Goal: Task Accomplishment & Management: Use online tool/utility

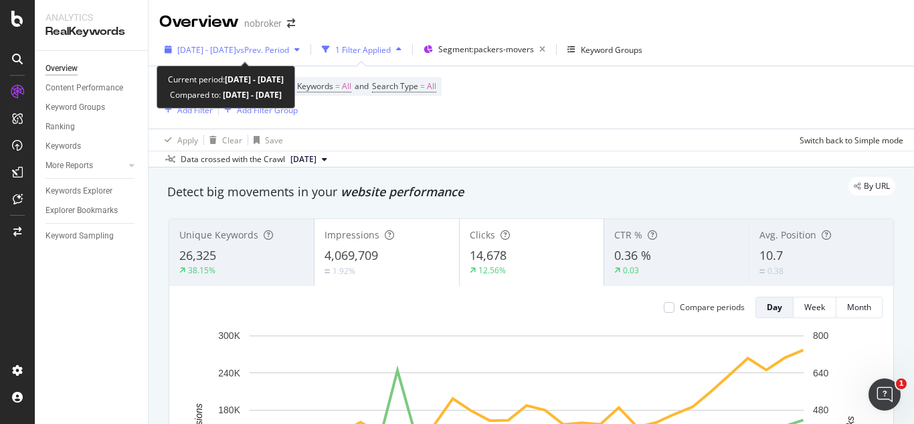
click at [305, 60] on button "[DATE] - [DATE] vs Prev. Period" at bounding box center [232, 49] width 146 height 21
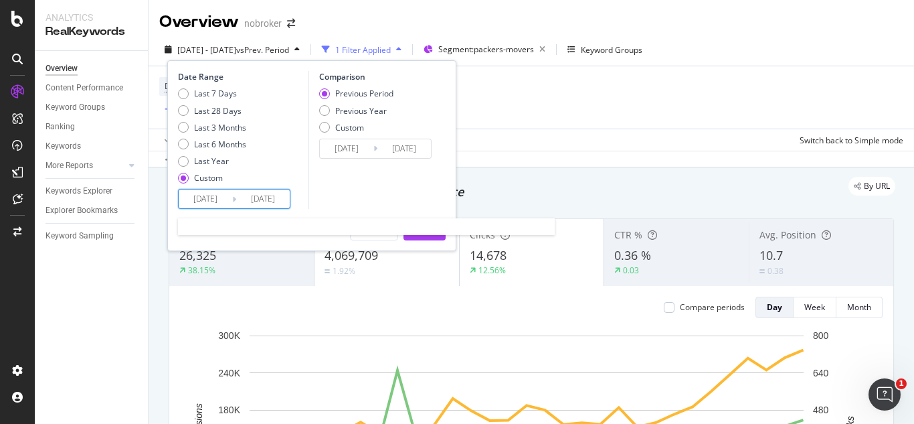
click at [262, 201] on input "[DATE]" at bounding box center [263, 198] width 54 height 19
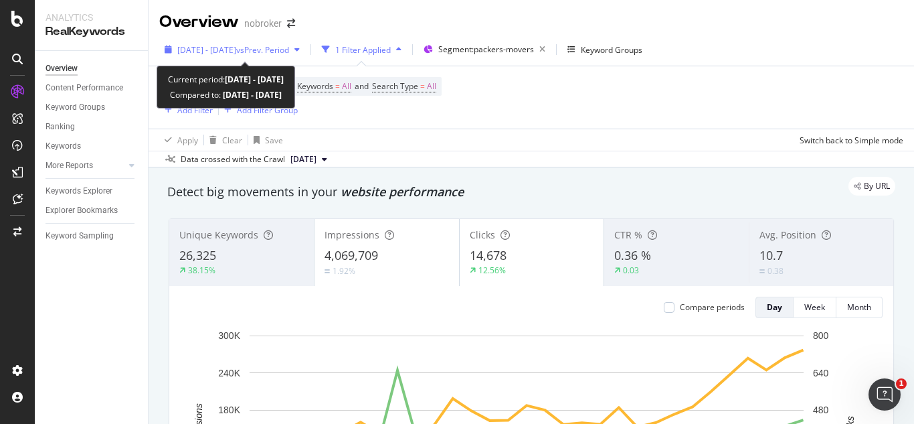
click at [236, 52] on span "[DATE] - [DATE]" at bounding box center [206, 49] width 59 height 11
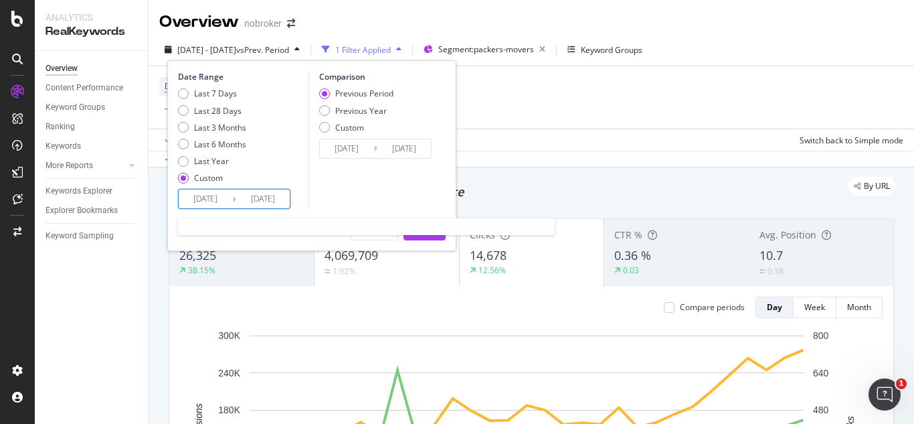
click at [218, 205] on input "[DATE]" at bounding box center [206, 198] width 54 height 19
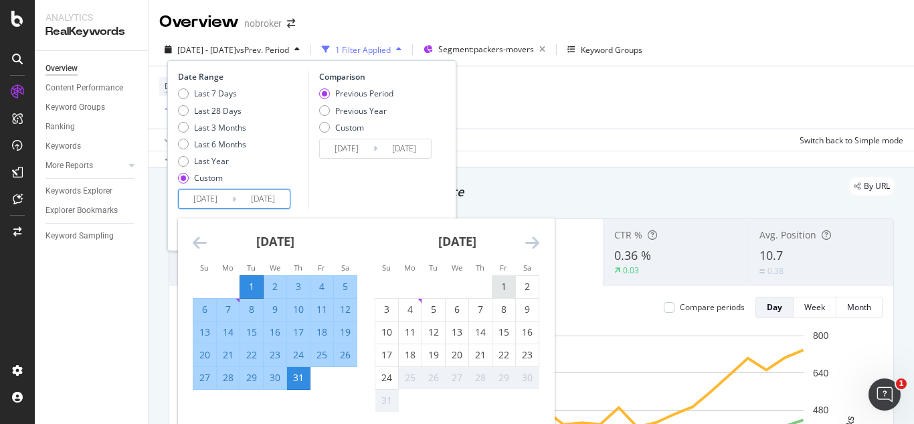
click at [507, 285] on div "1" at bounding box center [504, 286] width 23 height 13
type input "[DATE]"
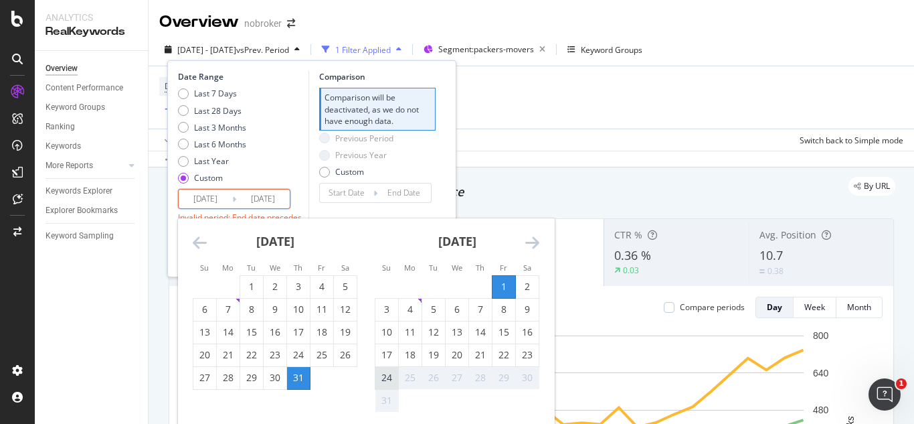
click at [388, 373] on div "24" at bounding box center [387, 377] width 23 height 13
type input "[DATE]"
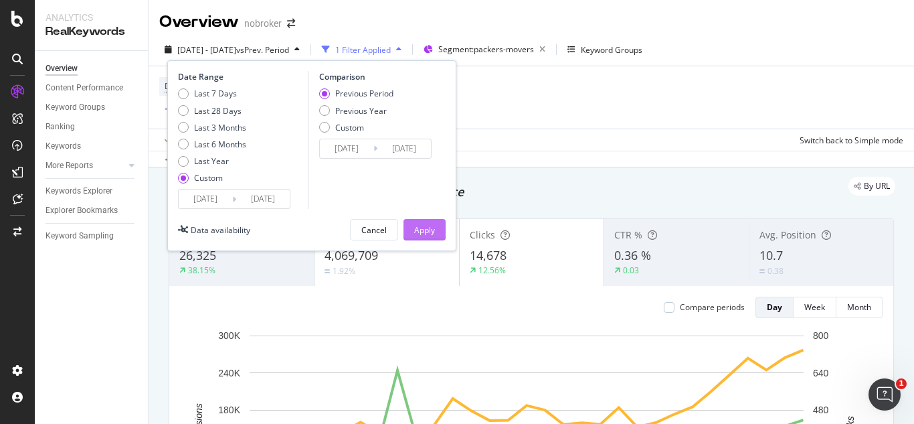
click at [414, 225] on div "Apply" at bounding box center [424, 229] width 21 height 11
